Goal: Task Accomplishment & Management: Use online tool/utility

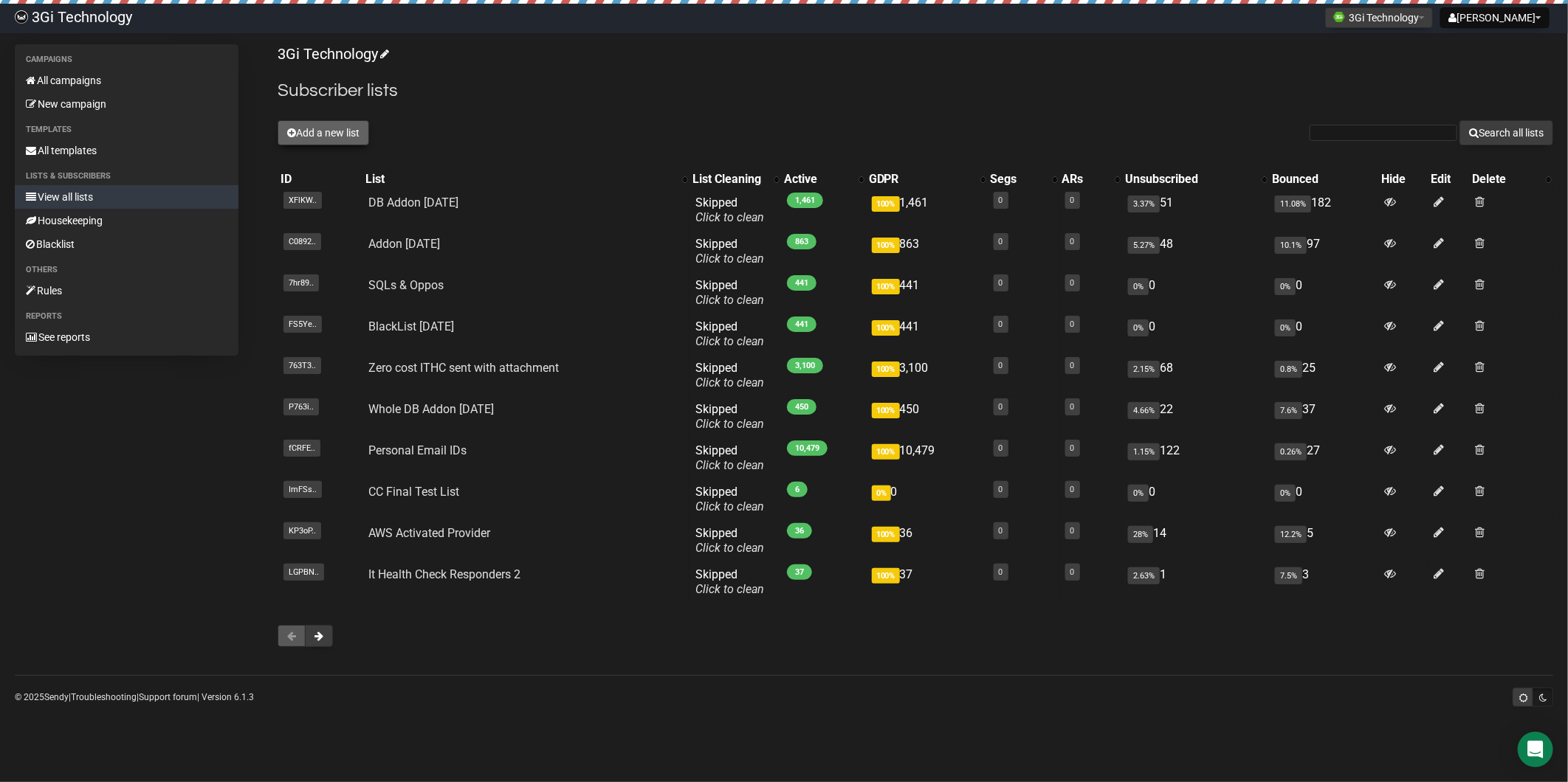
click at [330, 130] on button "Add a new list" at bounding box center [323, 132] width 92 height 26
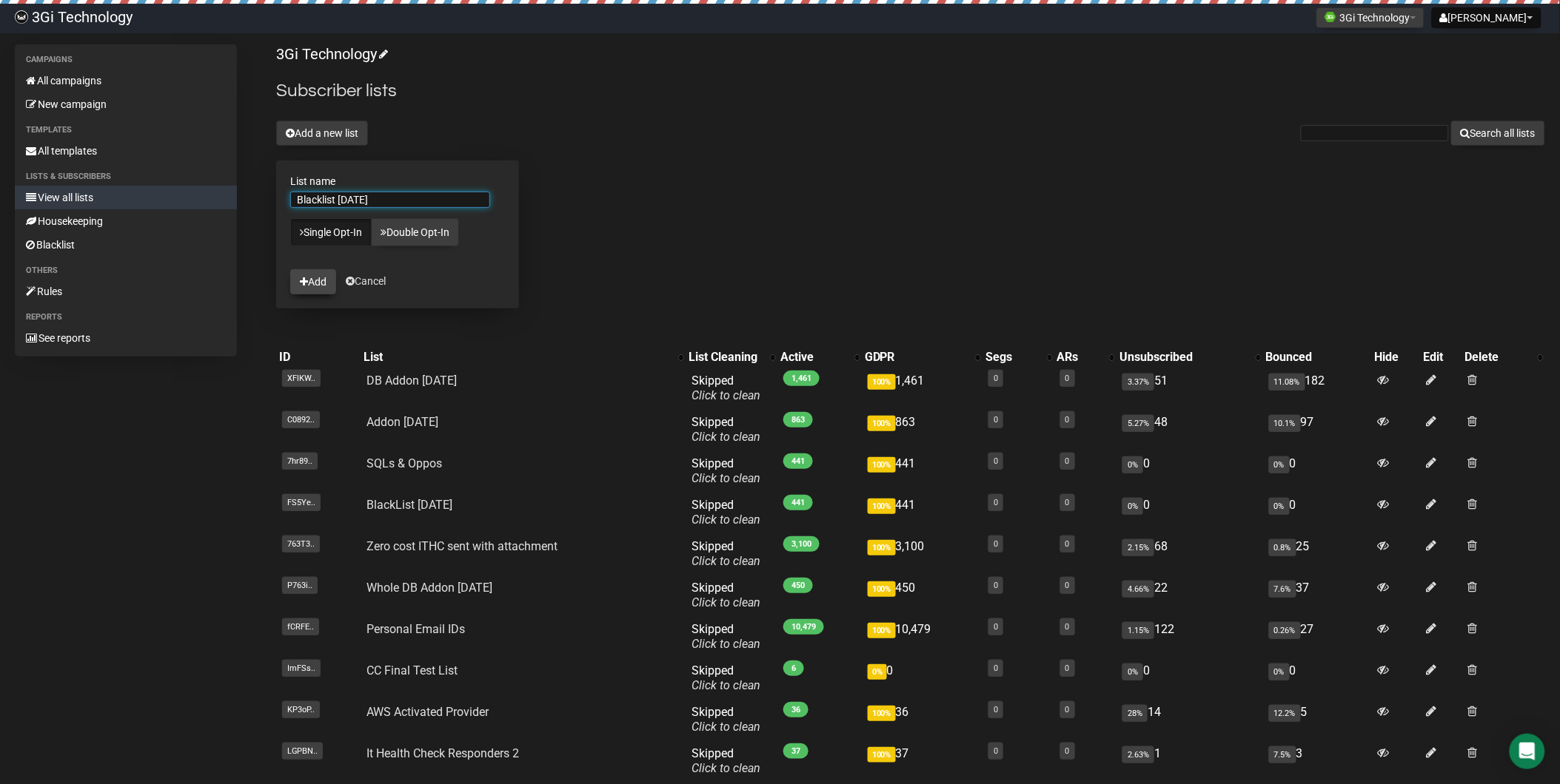
type input "Blacklist [DATE]"
click at [319, 279] on button "Add" at bounding box center [313, 282] width 45 height 26
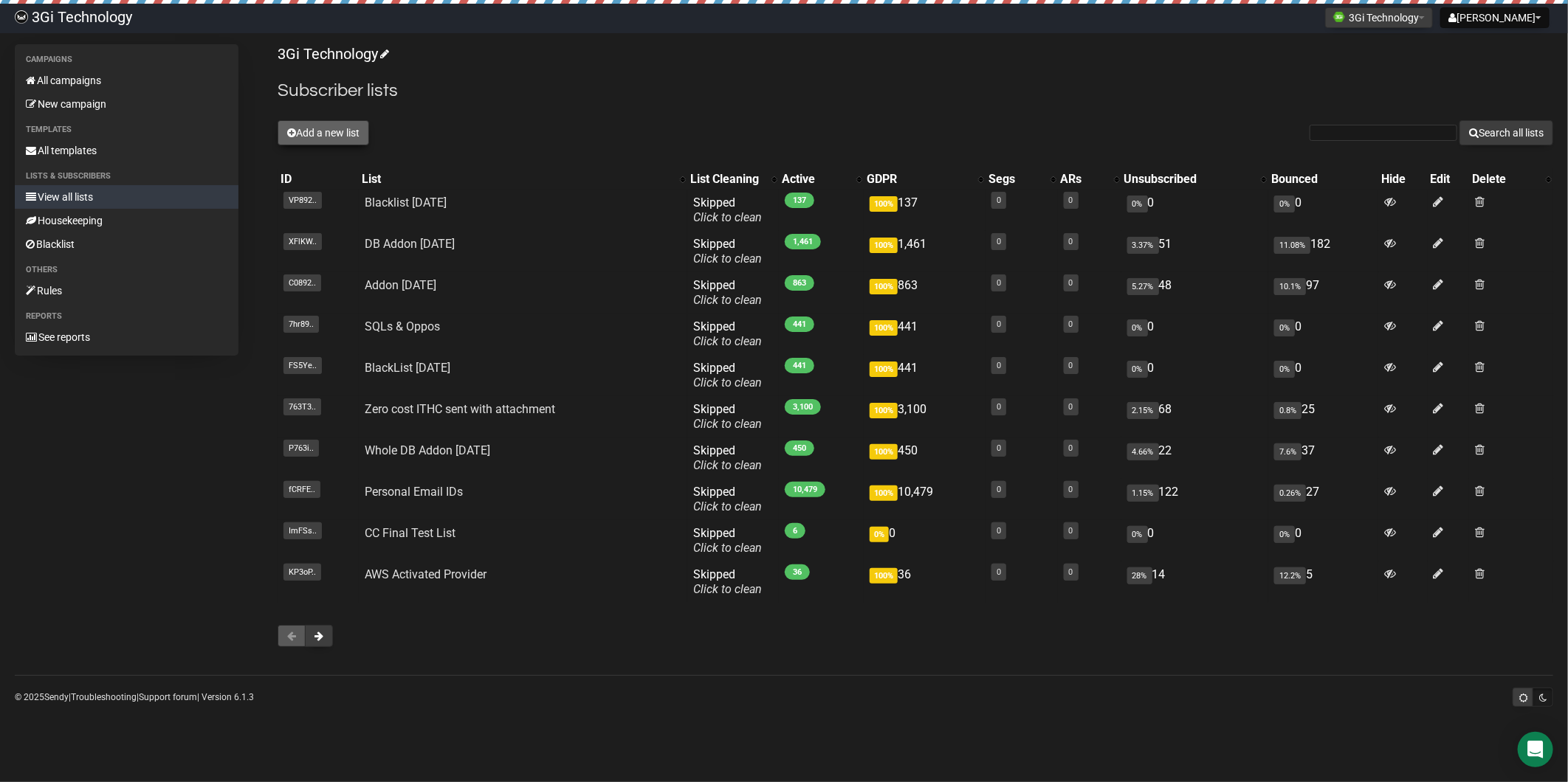
click at [344, 136] on button "Add a new list" at bounding box center [323, 132] width 92 height 26
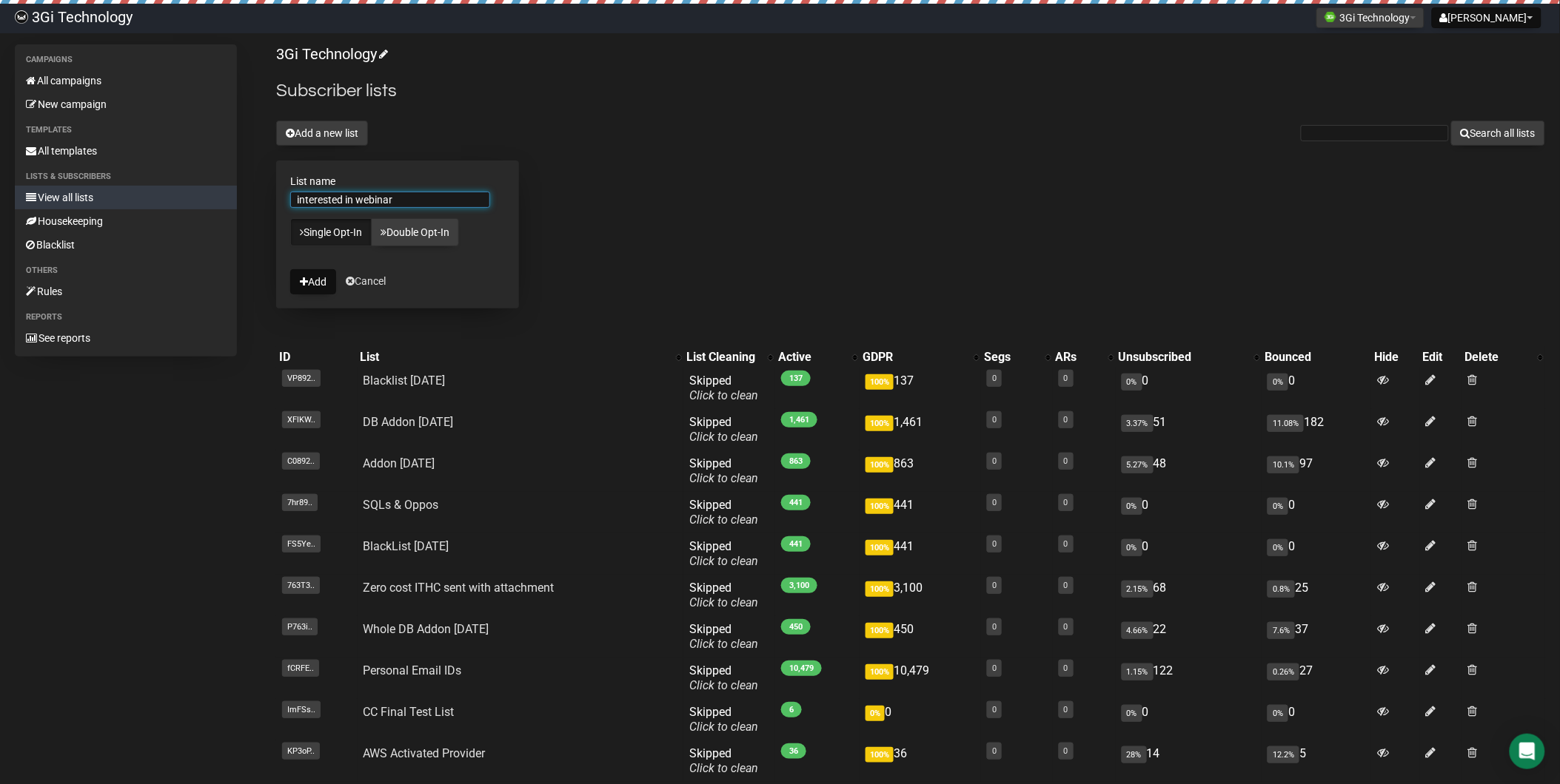
type input "interested in webinar"
click at [328, 235] on link "Single Opt-In" at bounding box center [331, 233] width 81 height 28
click at [320, 283] on button "Add" at bounding box center [313, 282] width 45 height 26
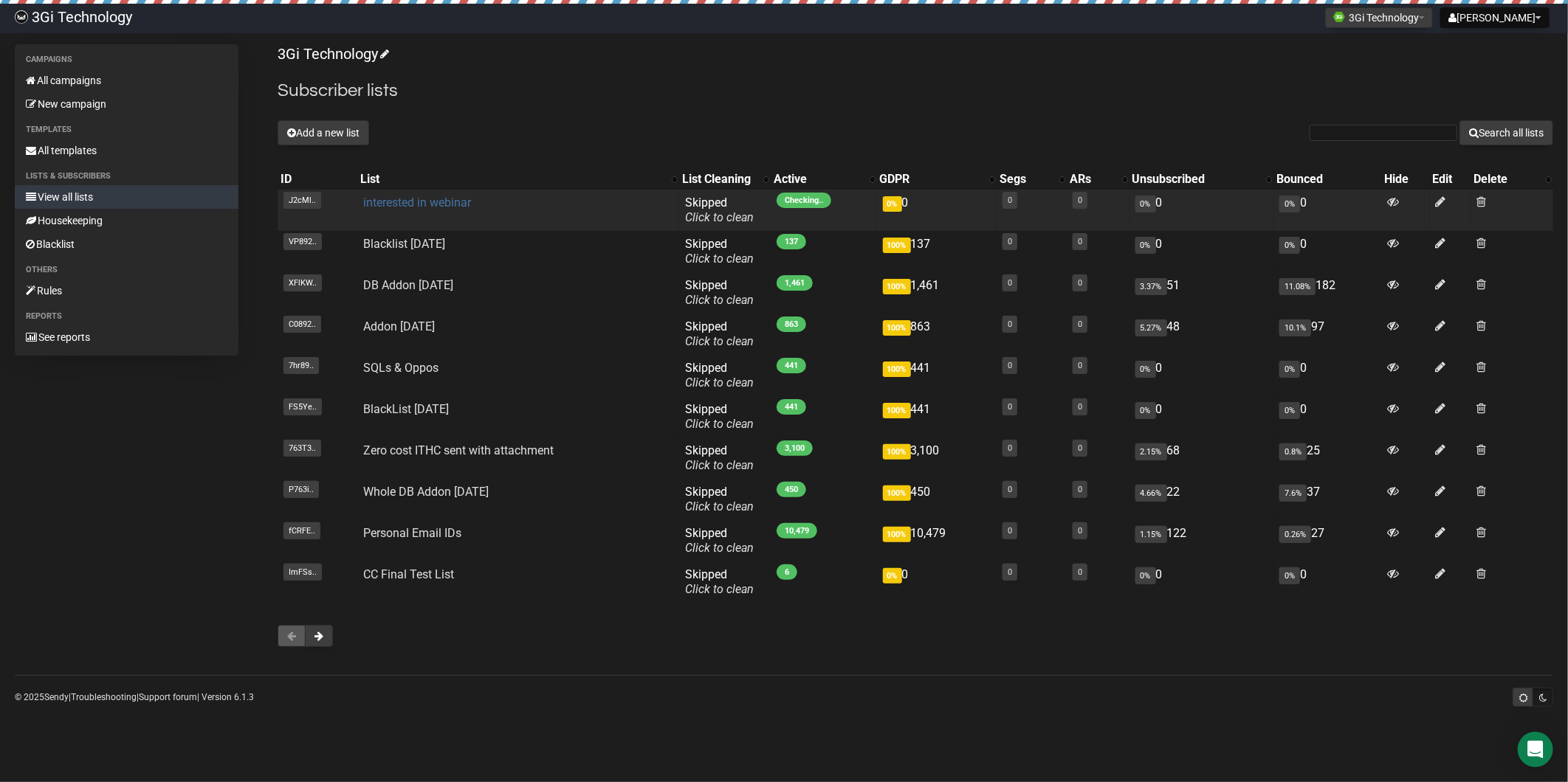
click at [431, 202] on link "interested in webinar" at bounding box center [418, 202] width 108 height 14
